Goal: Entertainment & Leisure: Consume media (video, audio)

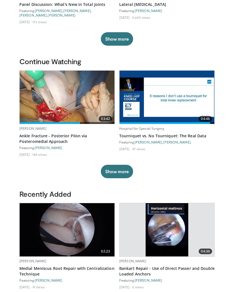
scroll to position [97, 0]
click at [80, 104] on img at bounding box center [67, 97] width 95 height 53
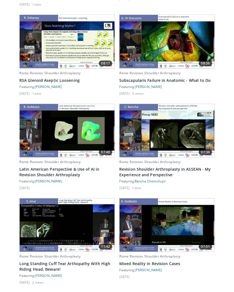
scroll to position [1137, 0]
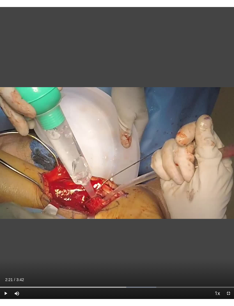
scroll to position [6, 0]
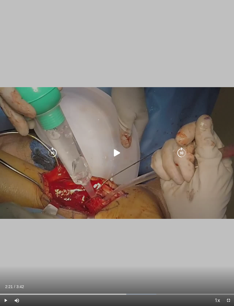
click at [120, 156] on icon "Video Player" at bounding box center [116, 152] width 11 height 11
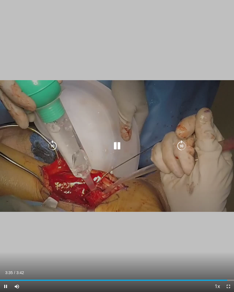
scroll to position [0, 0]
